Goal: Task Accomplishment & Management: Manage account settings

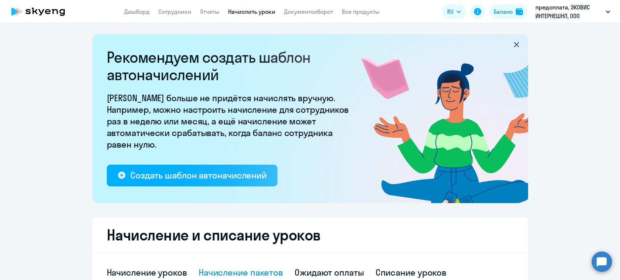
select select "10"
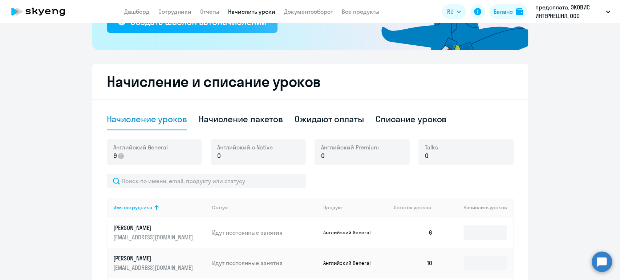
scroll to position [161, 0]
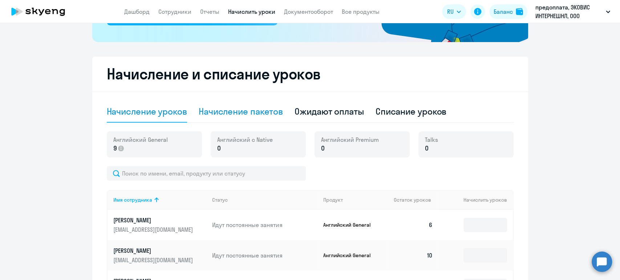
click at [238, 113] on div "Начисление пакетов" at bounding box center [241, 112] width 84 height 12
select select "10"
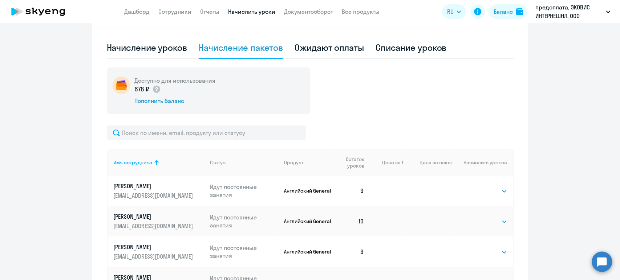
scroll to position [282, 0]
